Goal: Transaction & Acquisition: Purchase product/service

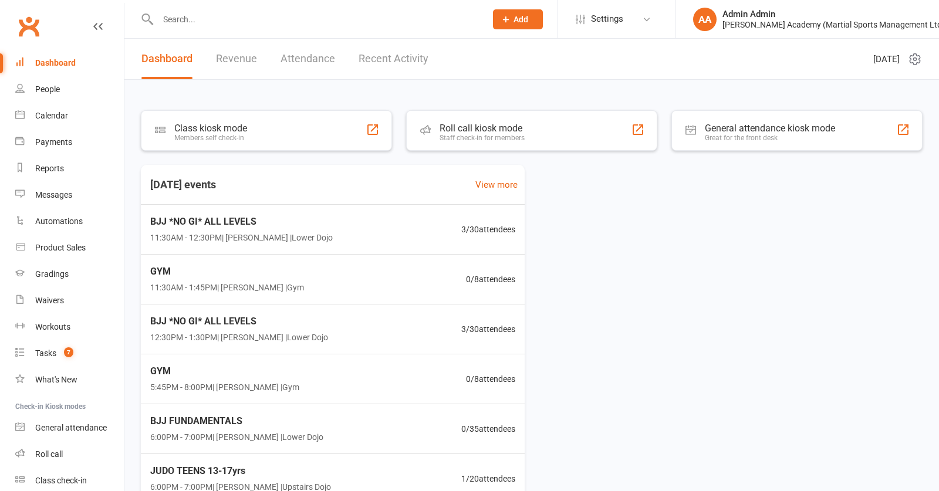
click at [227, 22] on input "text" at bounding box center [315, 19] width 323 height 16
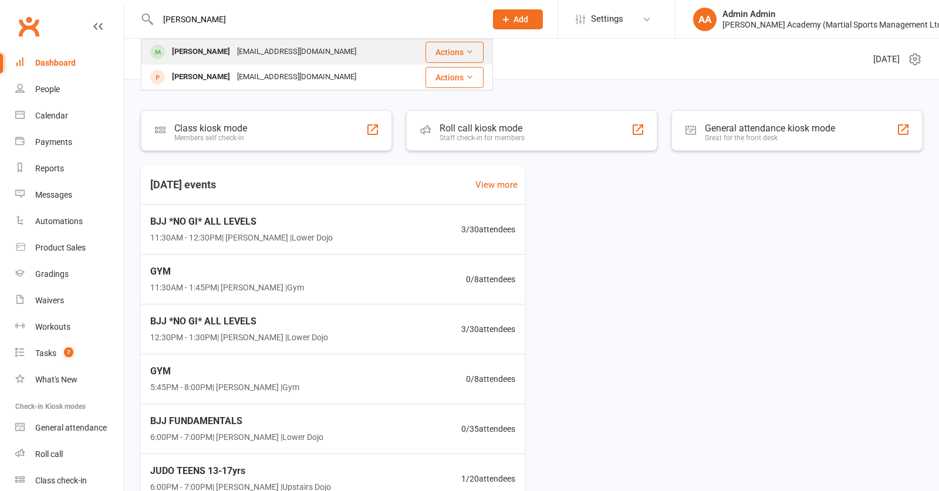
type input "[PERSON_NAME]"
click at [223, 52] on div "[PERSON_NAME]" at bounding box center [200, 51] width 65 height 17
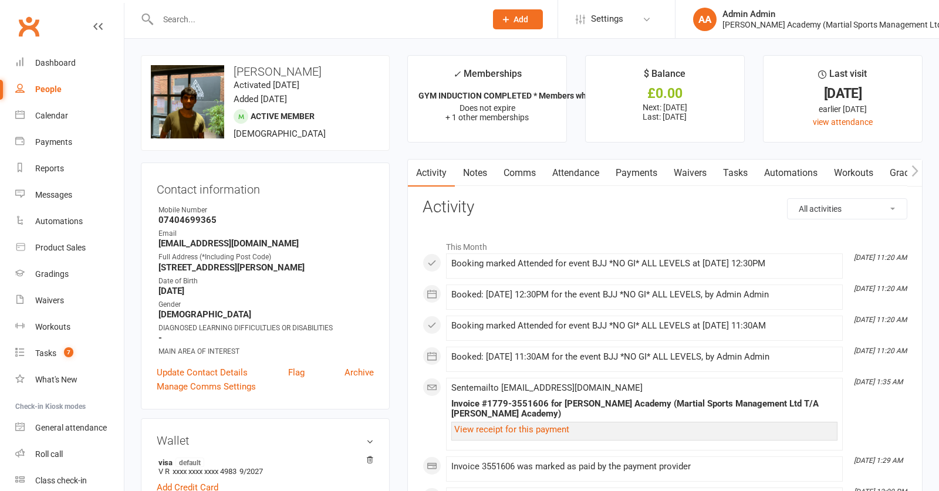
click at [588, 176] on link "Attendance" at bounding box center [575, 173] width 63 height 27
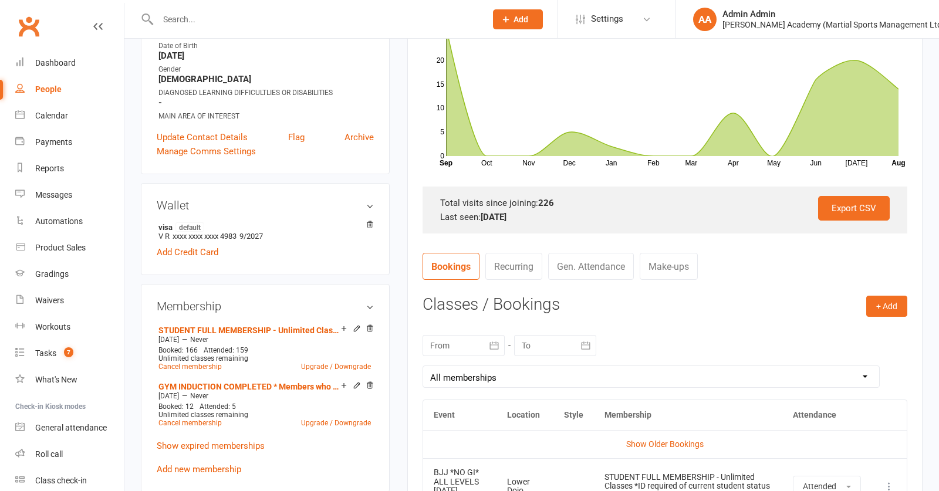
scroll to position [229, 0]
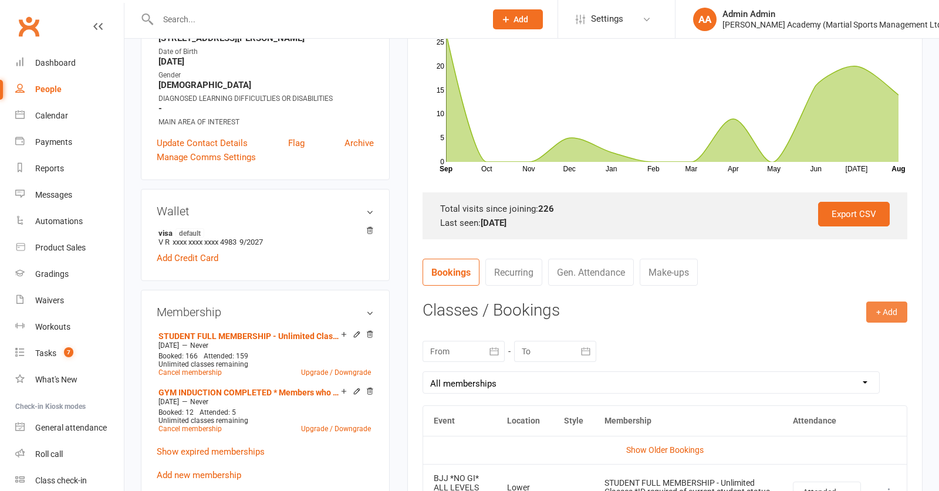
click at [886, 313] on button "+ Add" at bounding box center [886, 312] width 41 height 21
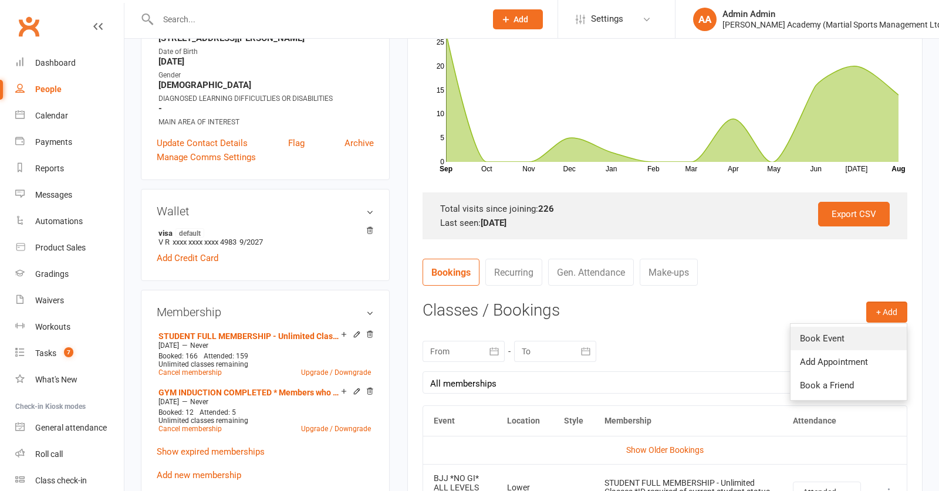
click at [823, 343] on link "Book Event" at bounding box center [849, 338] width 116 height 23
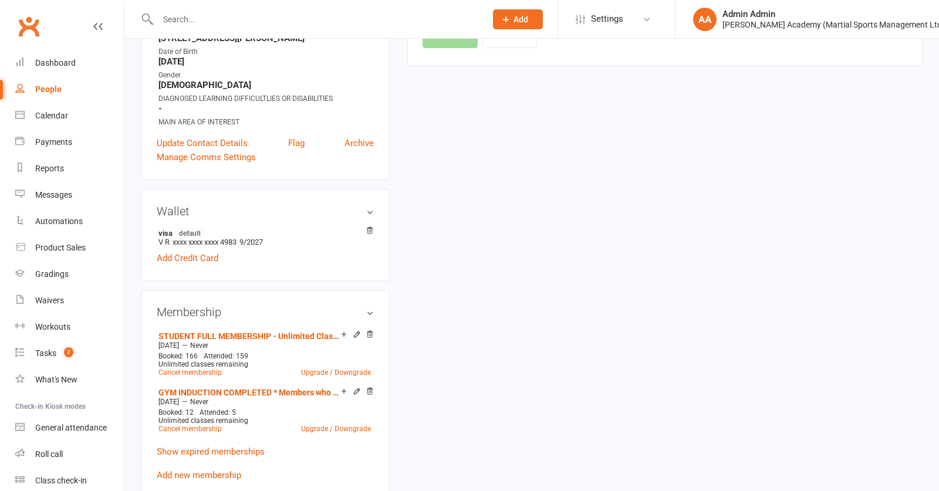
scroll to position [103, 0]
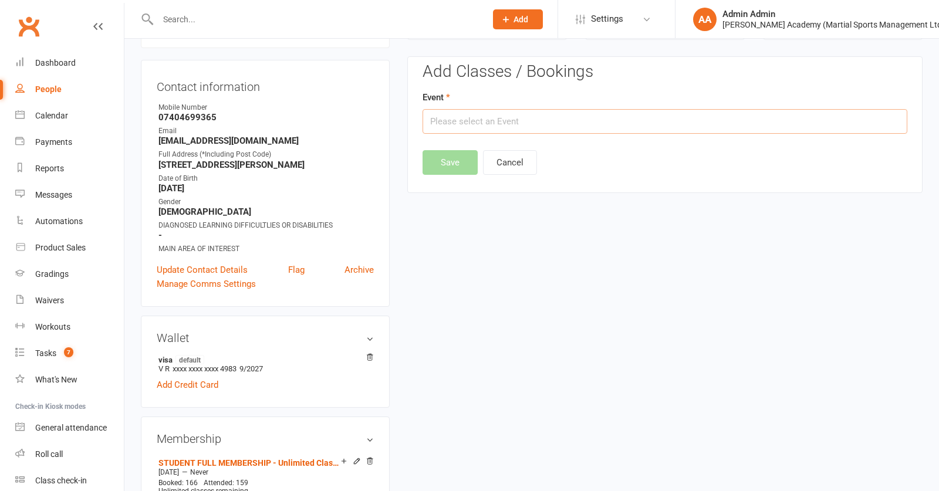
click at [524, 123] on input "text" at bounding box center [665, 121] width 485 height 25
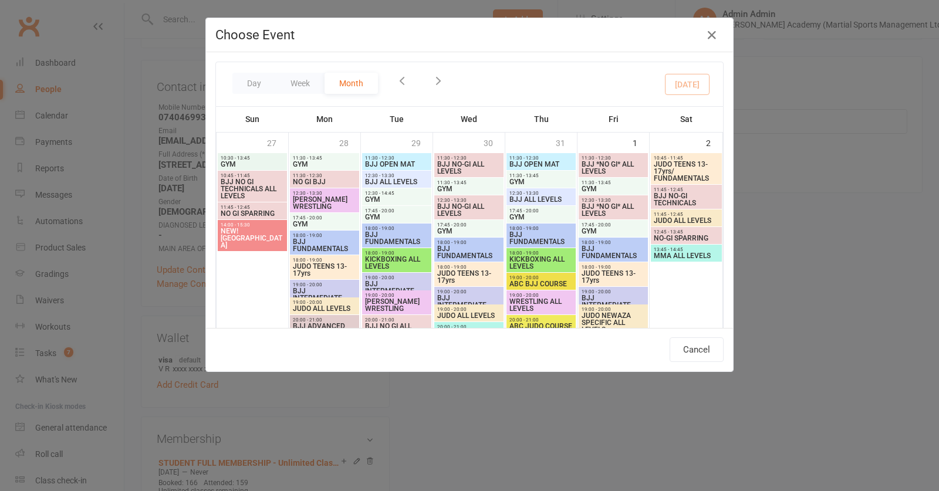
scroll to position [459, 0]
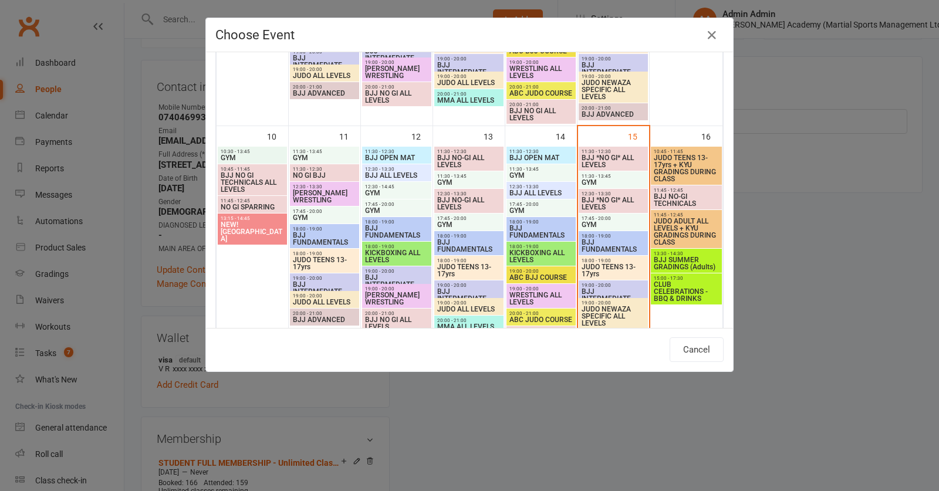
click at [681, 265] on span "BJJ SUMMER GRADINGS (Adults)" at bounding box center [686, 263] width 66 height 14
type input "BJJ SUMMER GRADINGS (Adults) - [DATE] 1:30:00 PM"
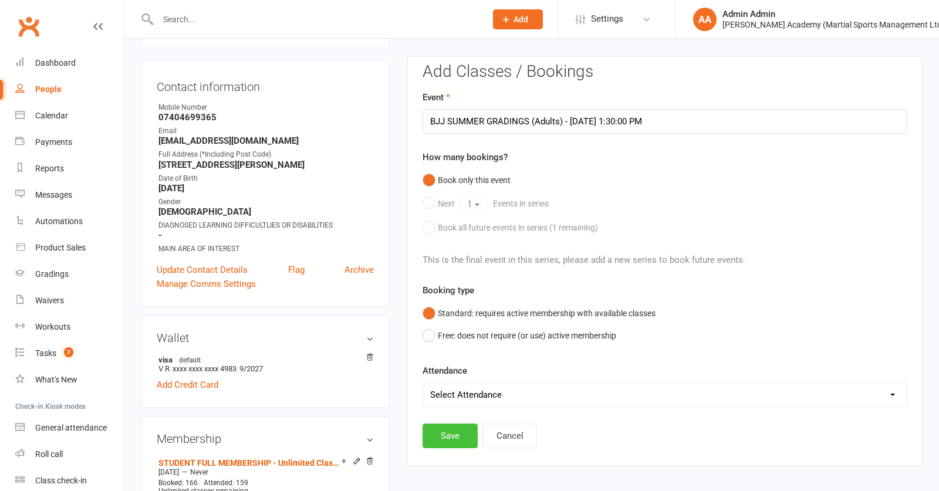
click at [462, 444] on button "Save" at bounding box center [450, 436] width 55 height 25
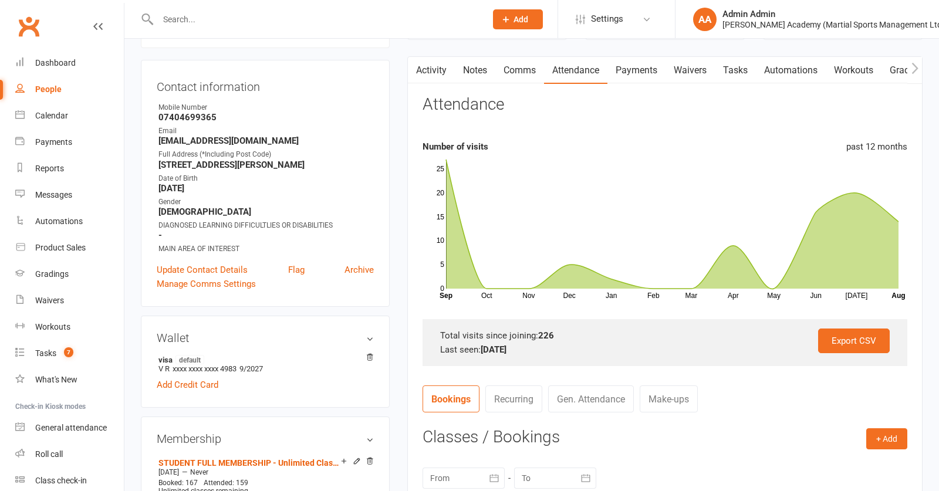
click at [212, 22] on input "text" at bounding box center [315, 19] width 323 height 16
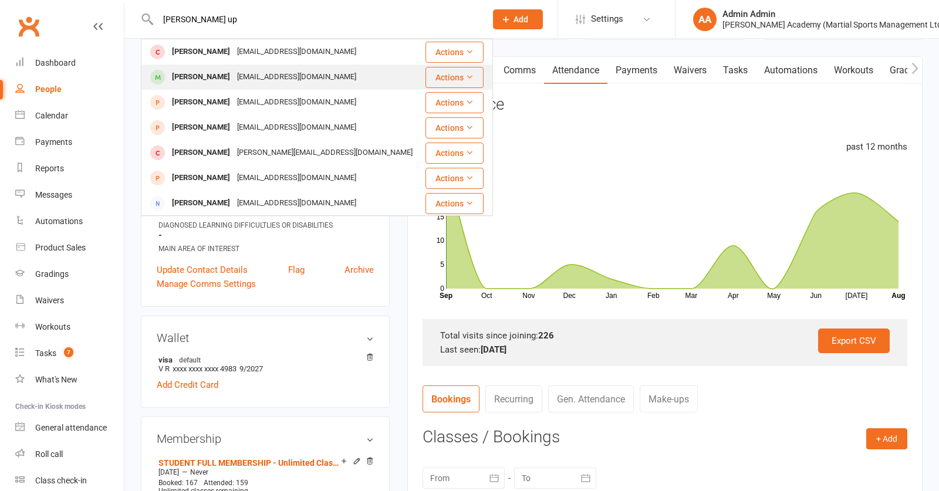
type input "[PERSON_NAME] up"
click at [229, 77] on div "[PERSON_NAME]" at bounding box center [200, 77] width 65 height 17
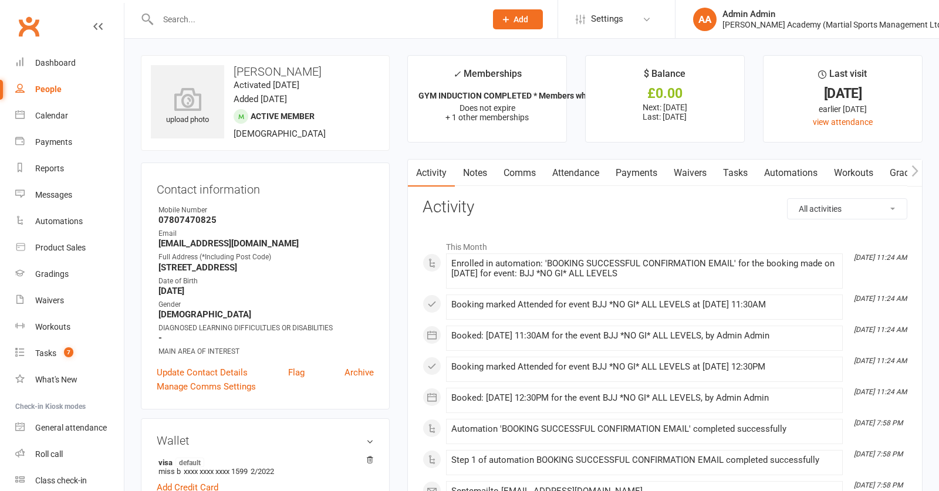
click at [563, 177] on link "Attendance" at bounding box center [575, 173] width 63 height 27
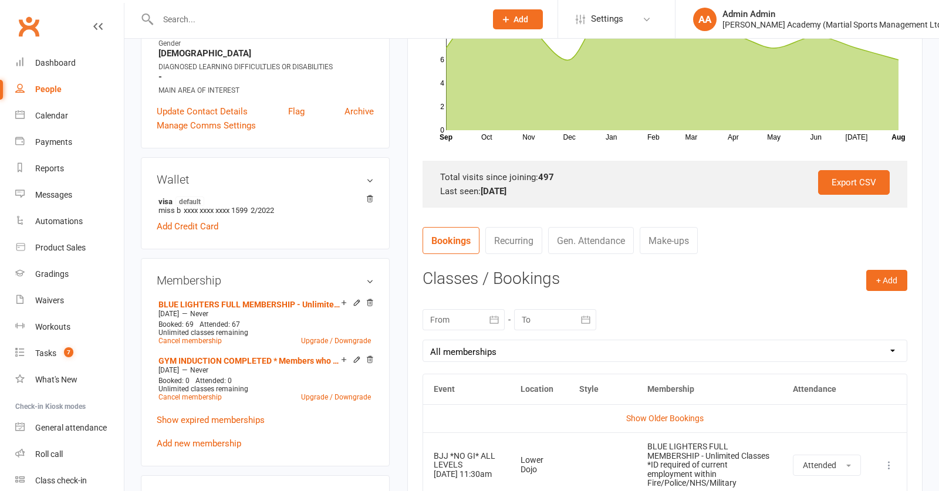
scroll to position [261, 0]
click at [892, 283] on button "+ Add" at bounding box center [886, 281] width 41 height 21
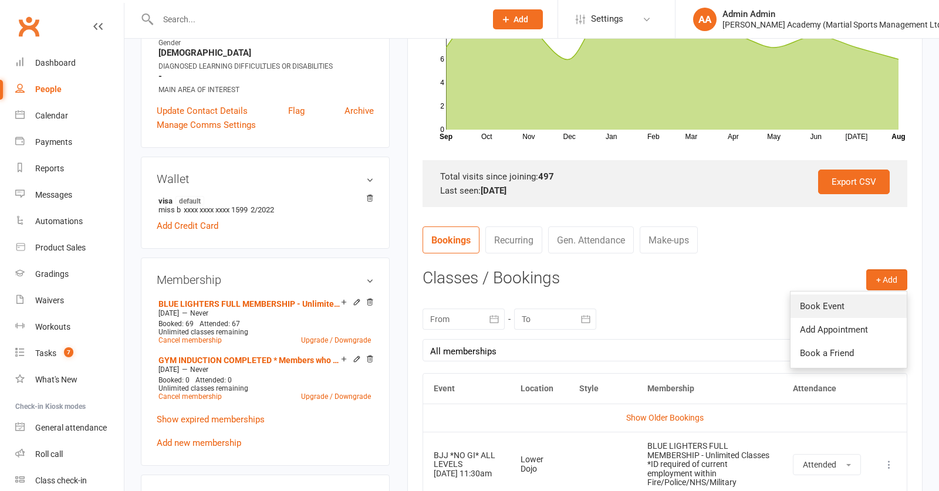
click at [845, 312] on link "Book Event" at bounding box center [849, 306] width 116 height 23
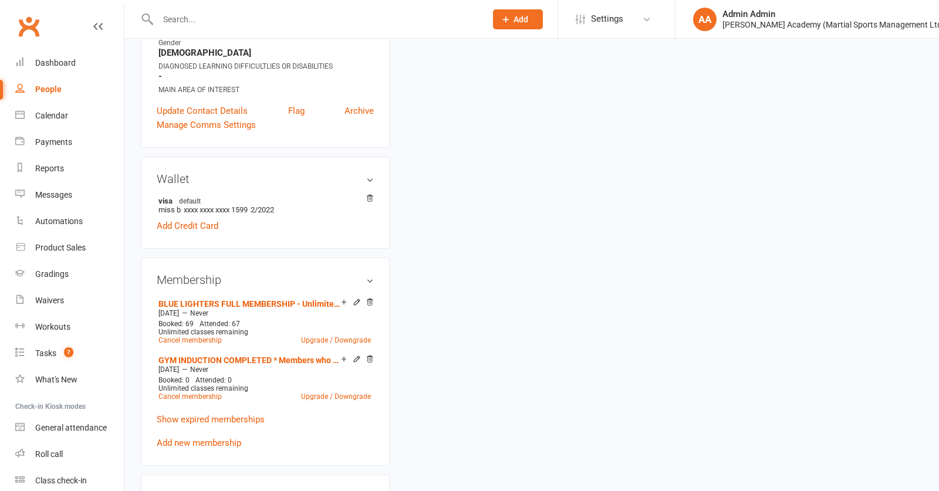
scroll to position [103, 0]
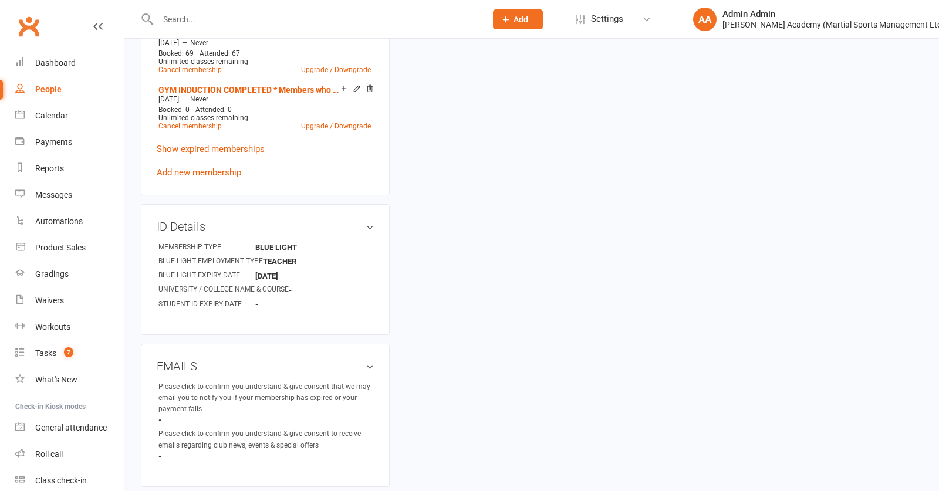
click at [606, 124] on div "upload photo [PERSON_NAME] Activated [DATE] Added [DATE] Active member [DEMOGRA…" at bounding box center [531, 241] width 799 height 1436
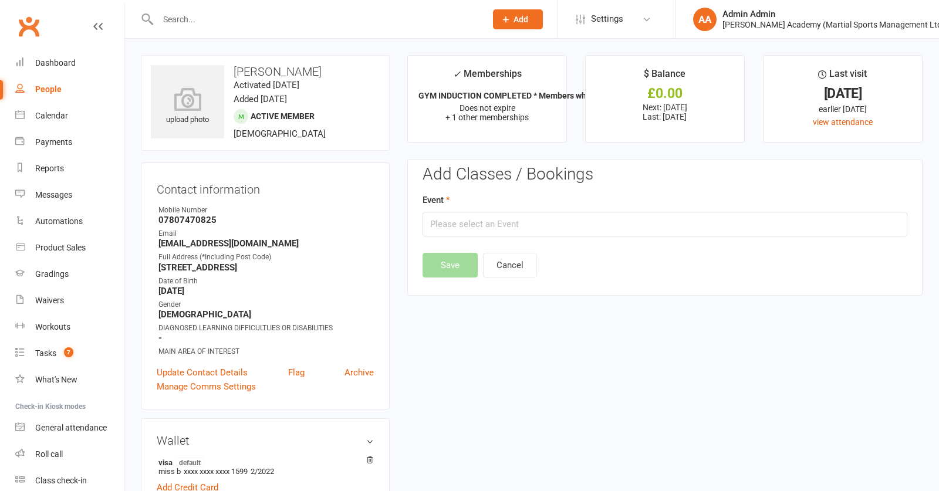
scroll to position [0, 0]
click at [583, 222] on input "text" at bounding box center [665, 224] width 485 height 25
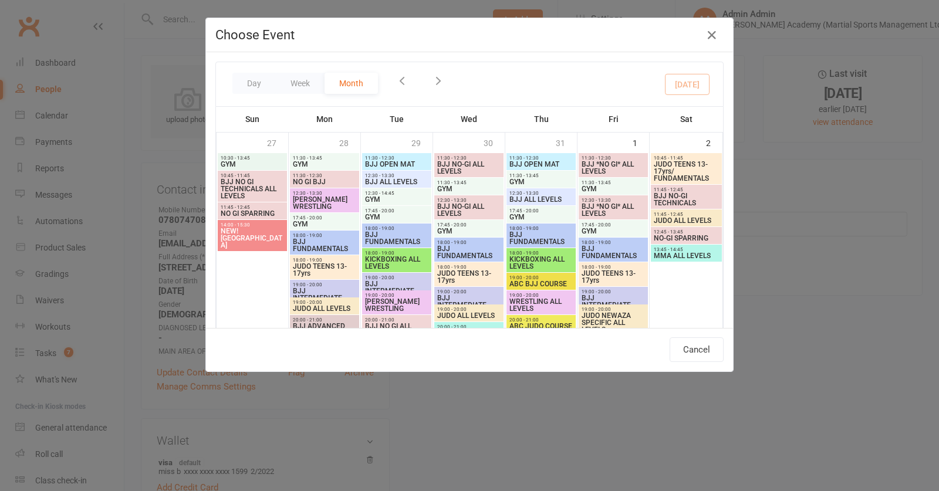
scroll to position [448, 0]
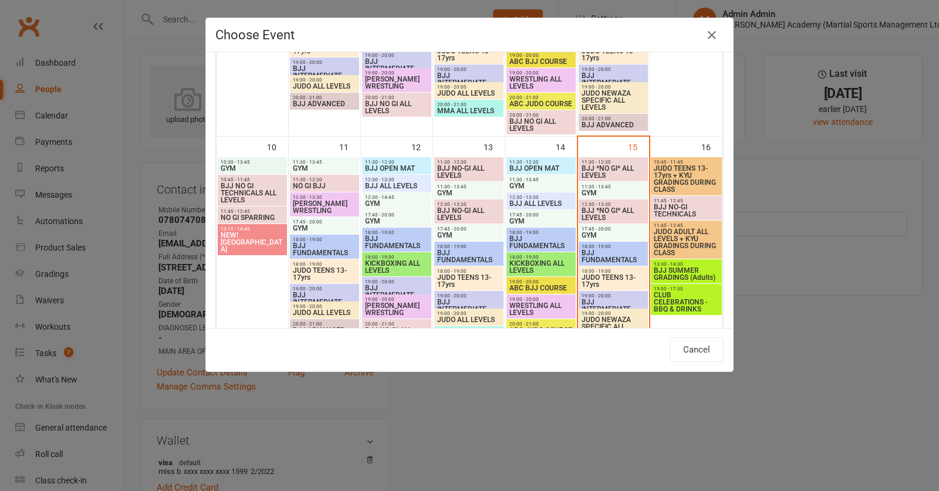
click at [684, 276] on span "BJJ SUMMER GRADINGS (Adults)" at bounding box center [686, 274] width 66 height 14
type input "BJJ SUMMER GRADINGS (Adults) - [DATE] 1:30:00 PM"
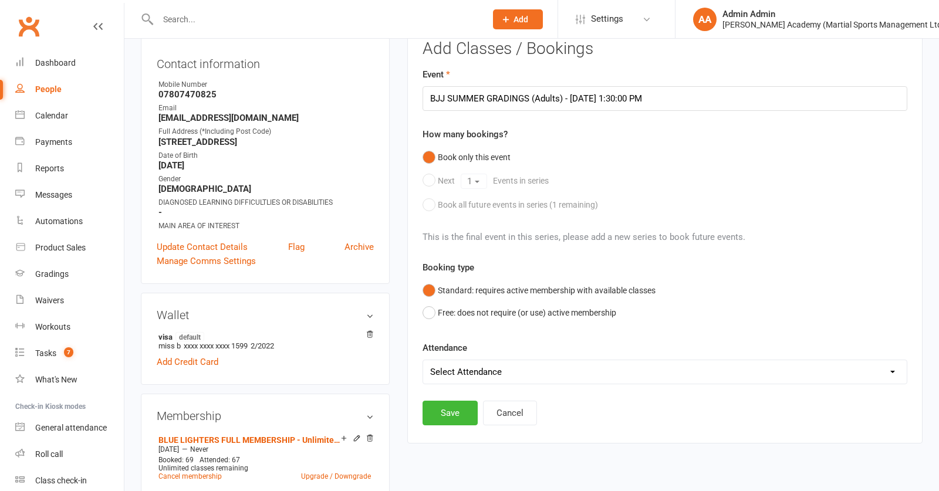
scroll to position [252, 0]
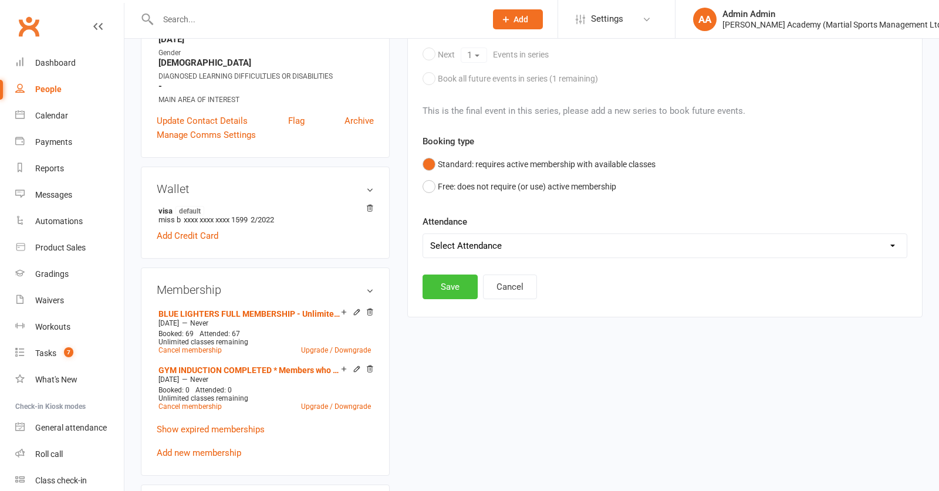
click at [456, 296] on button "Save" at bounding box center [450, 287] width 55 height 25
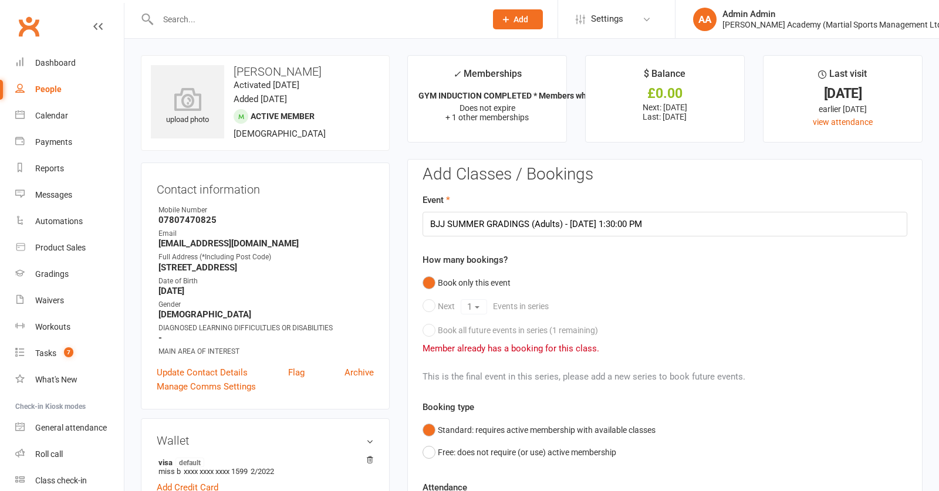
scroll to position [0, 0]
click at [174, 19] on input "text" at bounding box center [315, 19] width 323 height 16
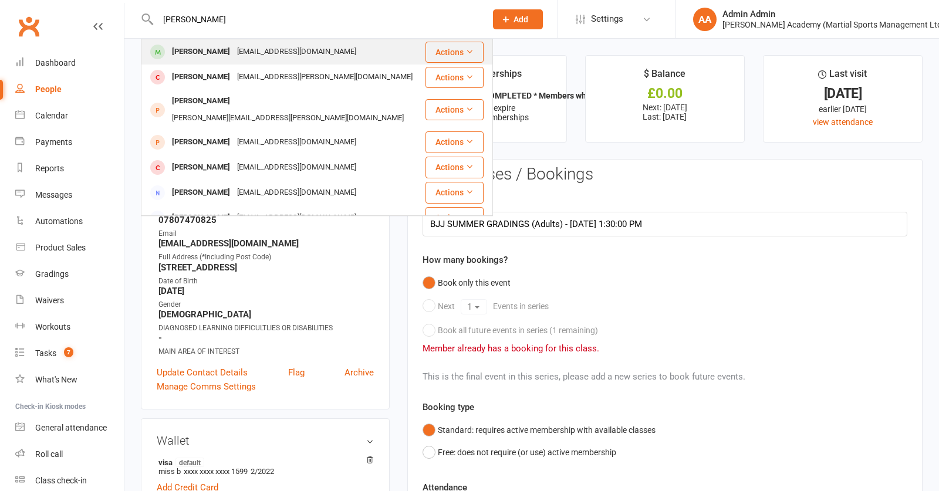
type input "[PERSON_NAME]"
click at [241, 56] on div "[EMAIL_ADDRESS][DOMAIN_NAME]" at bounding box center [297, 51] width 126 height 17
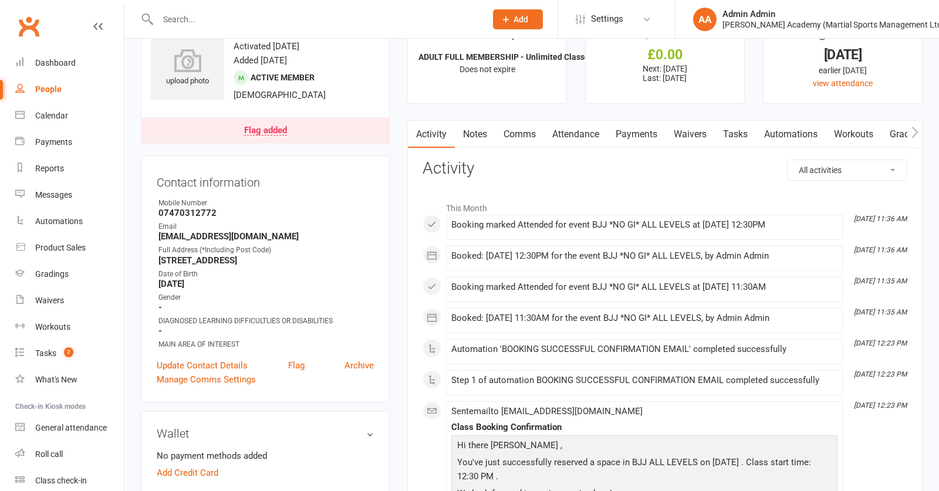
scroll to position [46, 0]
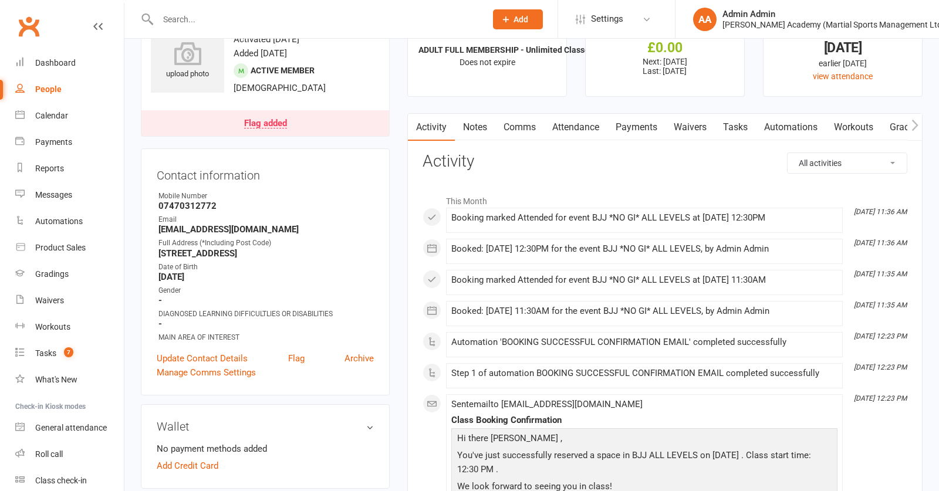
click at [256, 133] on link "Flag added" at bounding box center [265, 123] width 248 height 26
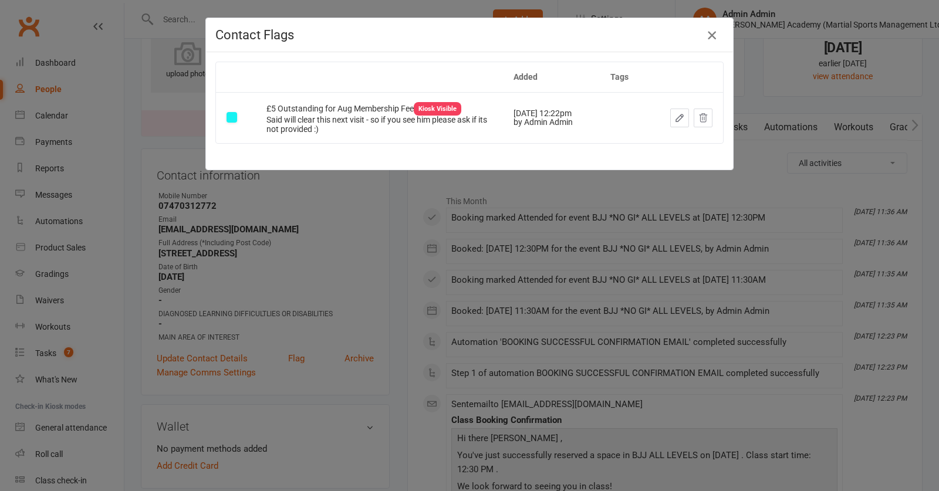
click at [710, 35] on icon "button" at bounding box center [712, 35] width 14 height 14
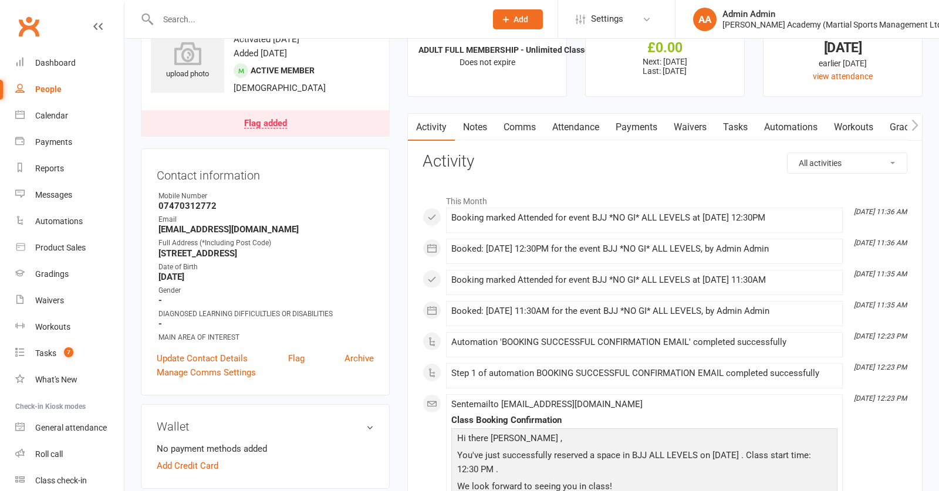
click at [652, 130] on link "Payments" at bounding box center [636, 127] width 58 height 27
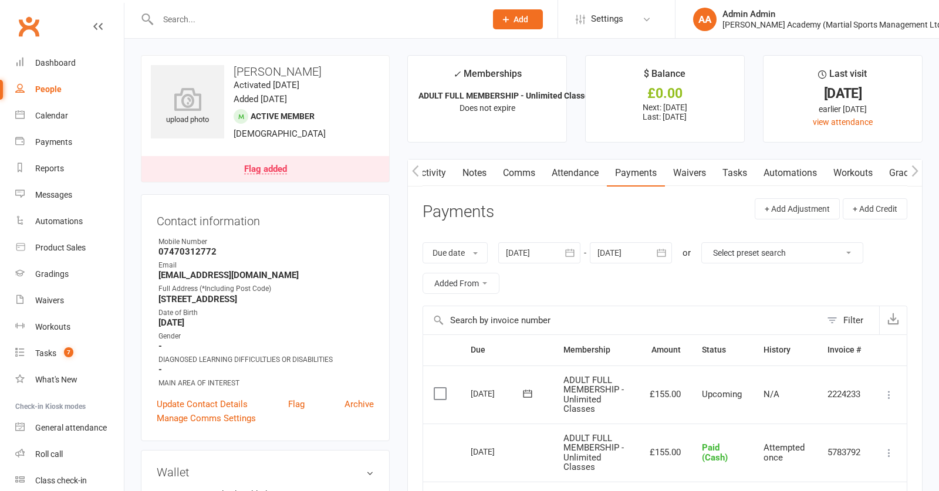
click at [586, 177] on link "Attendance" at bounding box center [575, 173] width 63 height 27
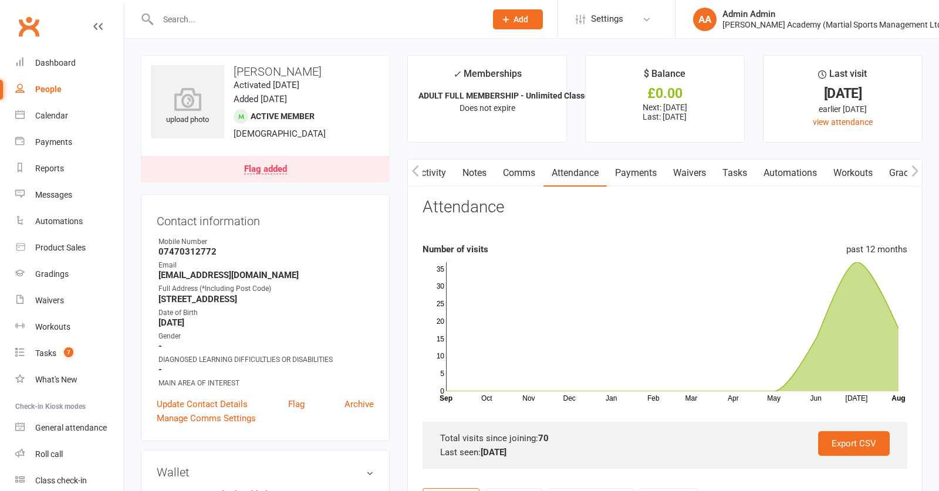
click at [187, 21] on input "text" at bounding box center [315, 19] width 323 height 16
click at [62, 248] on div "Product Sales" at bounding box center [60, 247] width 50 height 9
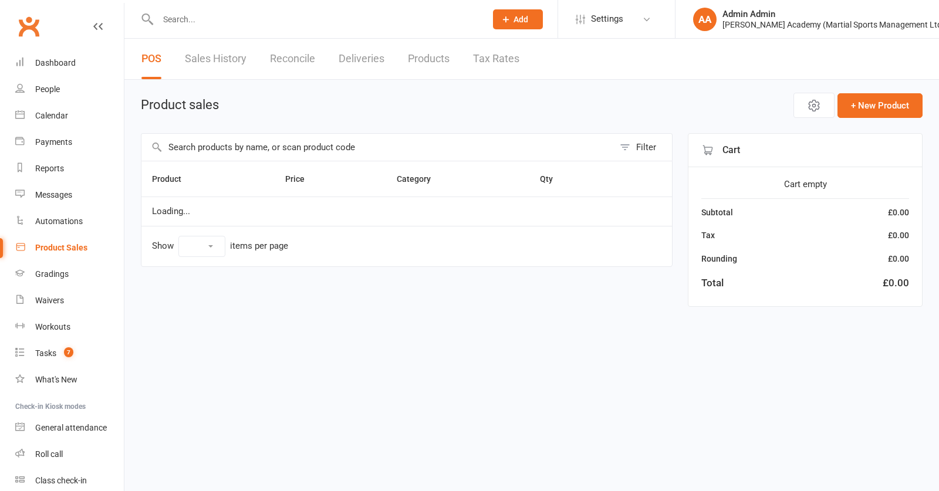
select select "100"
click at [252, 154] on input "text" at bounding box center [377, 147] width 472 height 27
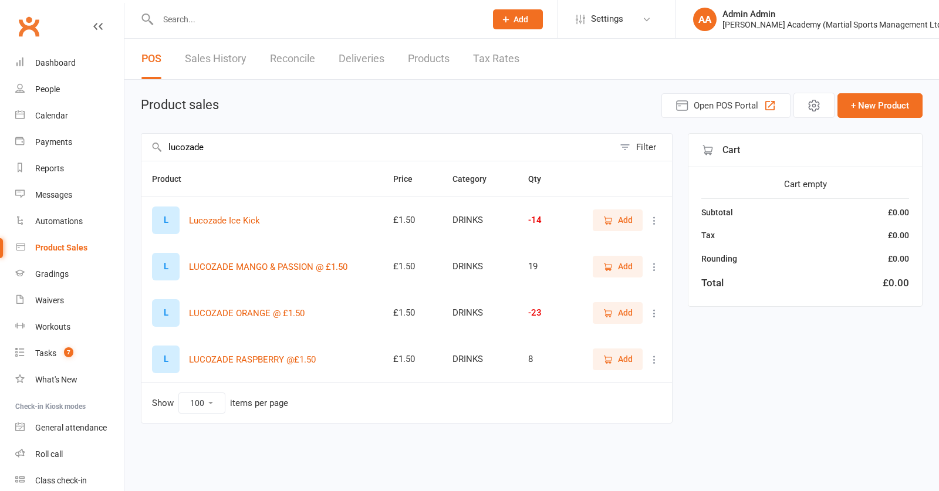
type input "lucozade"
click at [632, 362] on span "Add" at bounding box center [625, 359] width 15 height 13
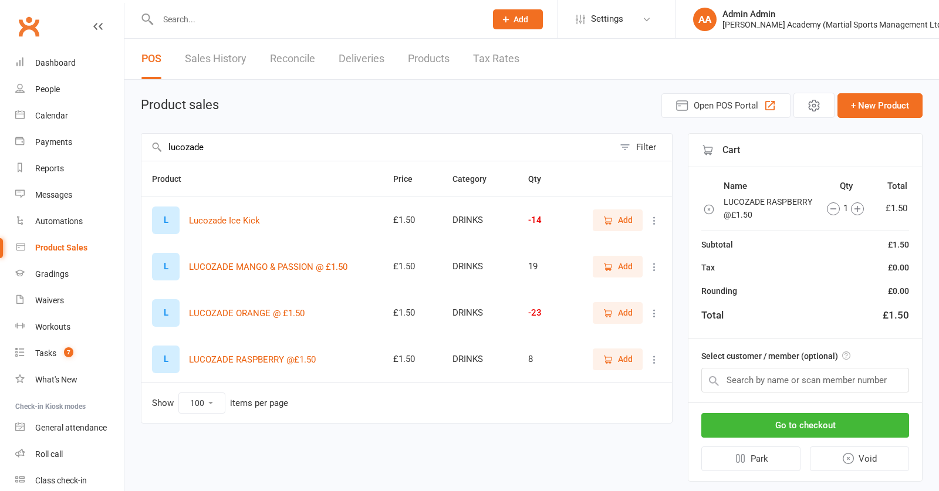
click at [741, 379] on input "text" at bounding box center [805, 380] width 208 height 25
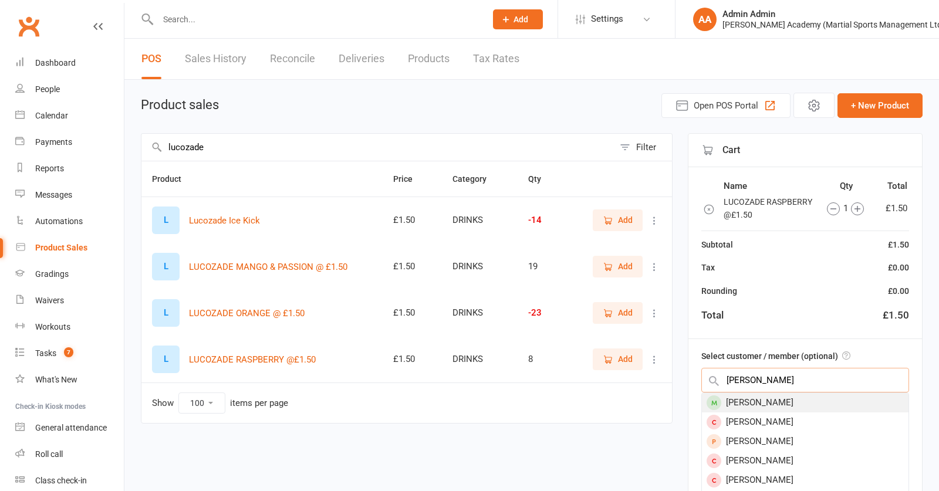
type input "[PERSON_NAME]"
click at [780, 406] on div "[PERSON_NAME]" at bounding box center [805, 402] width 207 height 19
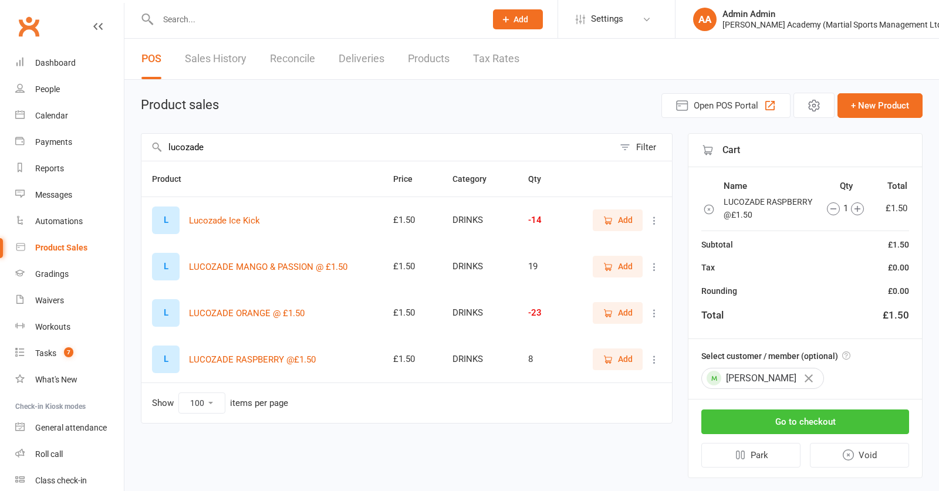
click at [778, 423] on button "Go to checkout" at bounding box center [805, 422] width 208 height 25
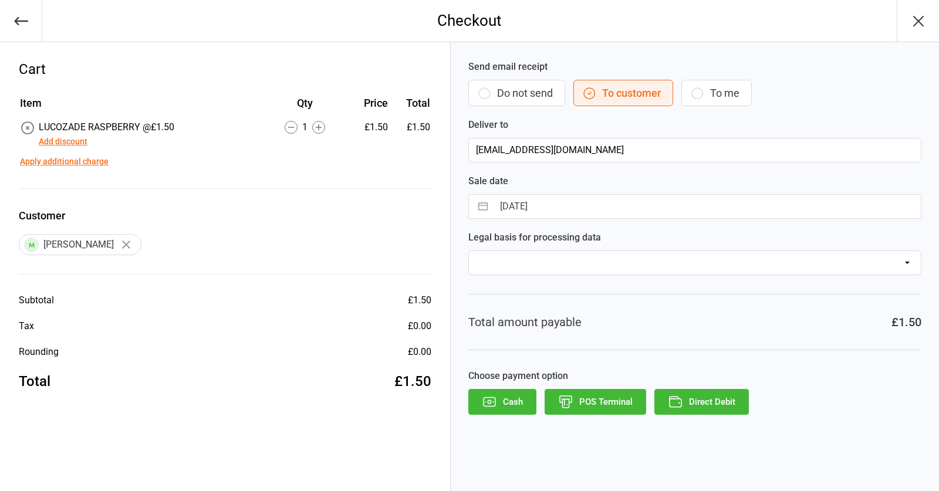
click at [589, 402] on button "POS Terminal" at bounding box center [596, 402] width 102 height 26
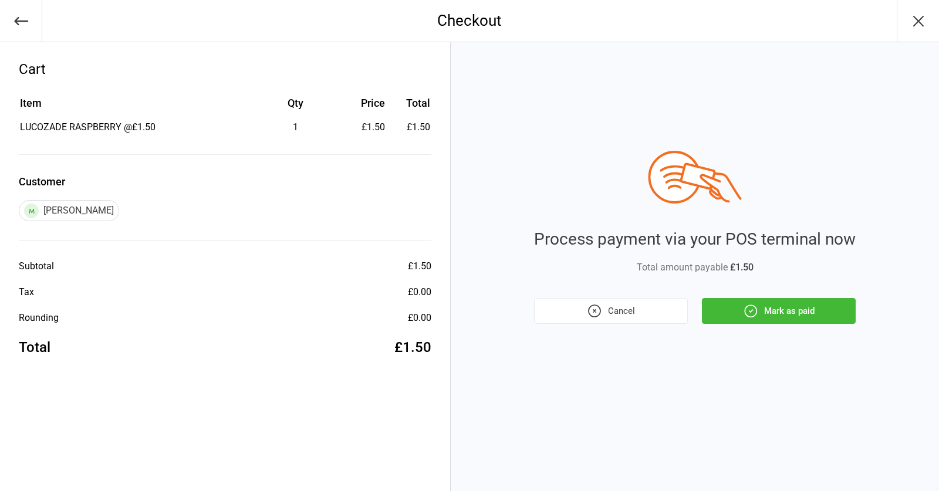
click at [775, 309] on button "Mark as paid" at bounding box center [779, 311] width 154 height 26
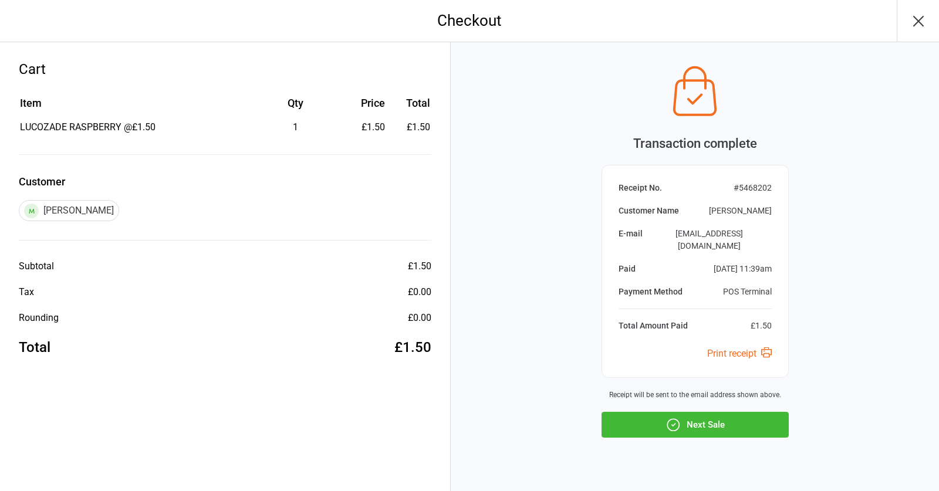
drag, startPoint x: 704, startPoint y: 409, endPoint x: 694, endPoint y: 396, distance: 16.0
click at [703, 412] on button "Next Sale" at bounding box center [695, 425] width 187 height 26
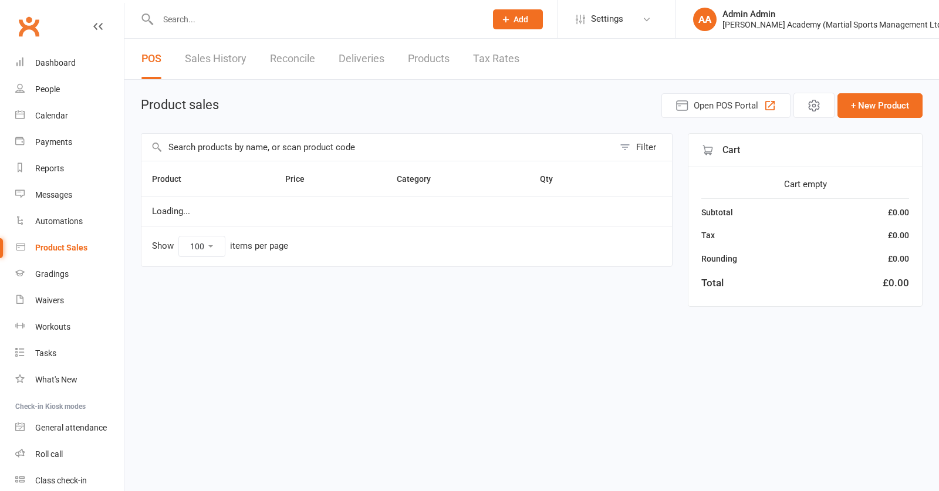
select select "100"
